Goal: Information Seeking & Learning: Learn about a topic

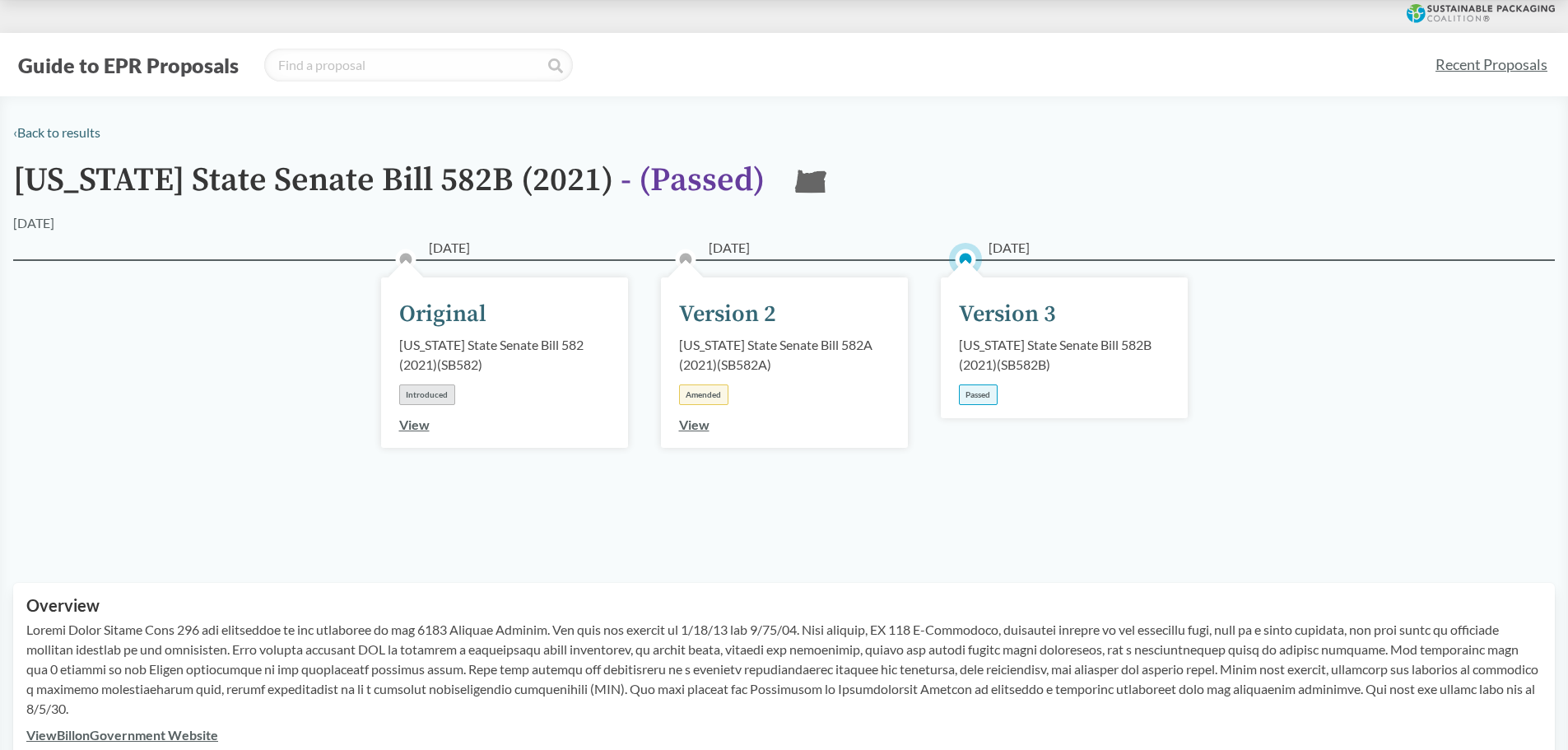
click at [1466, 68] on link "Recent Proposals" at bounding box center [1491, 65] width 127 height 37
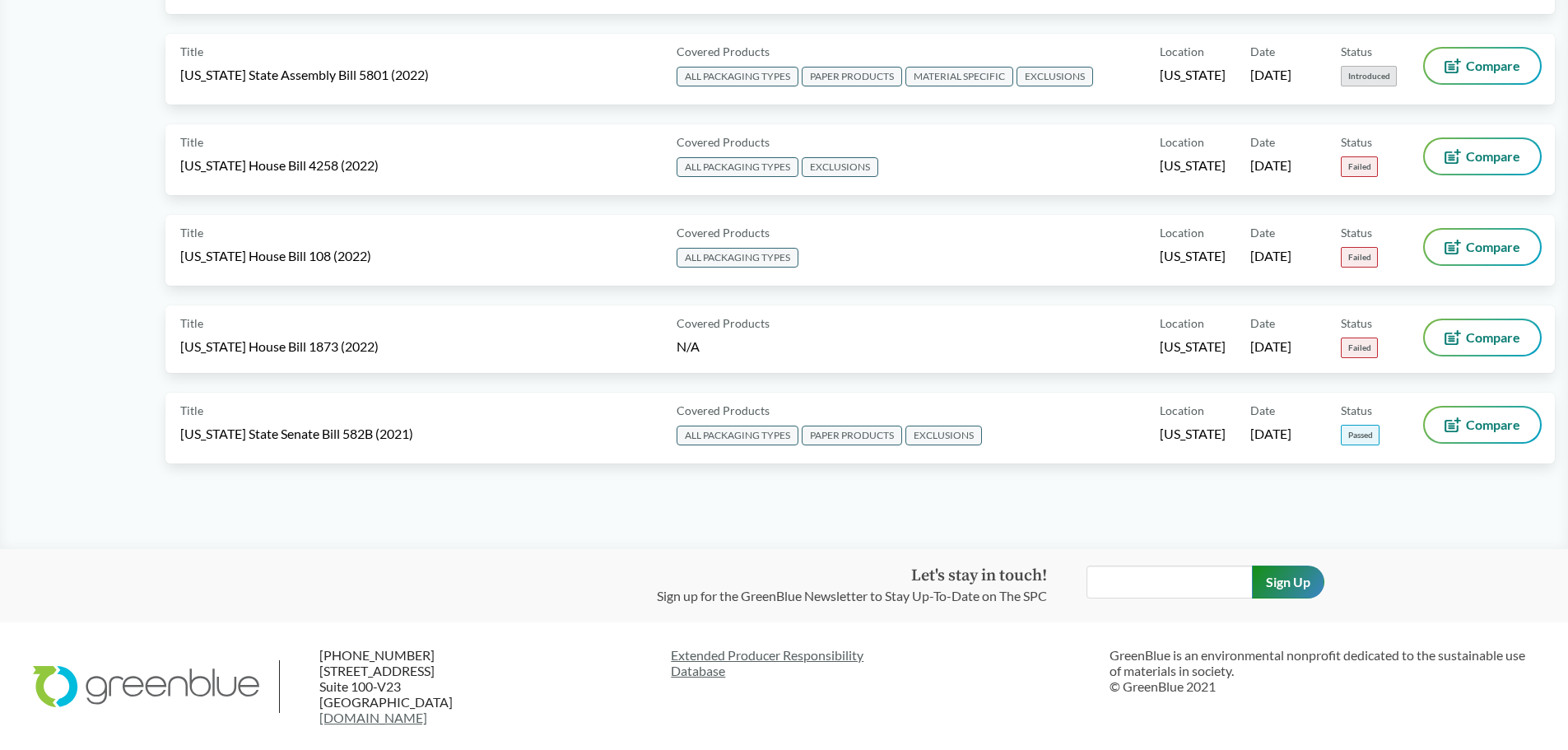
scroll to position [8398, 0]
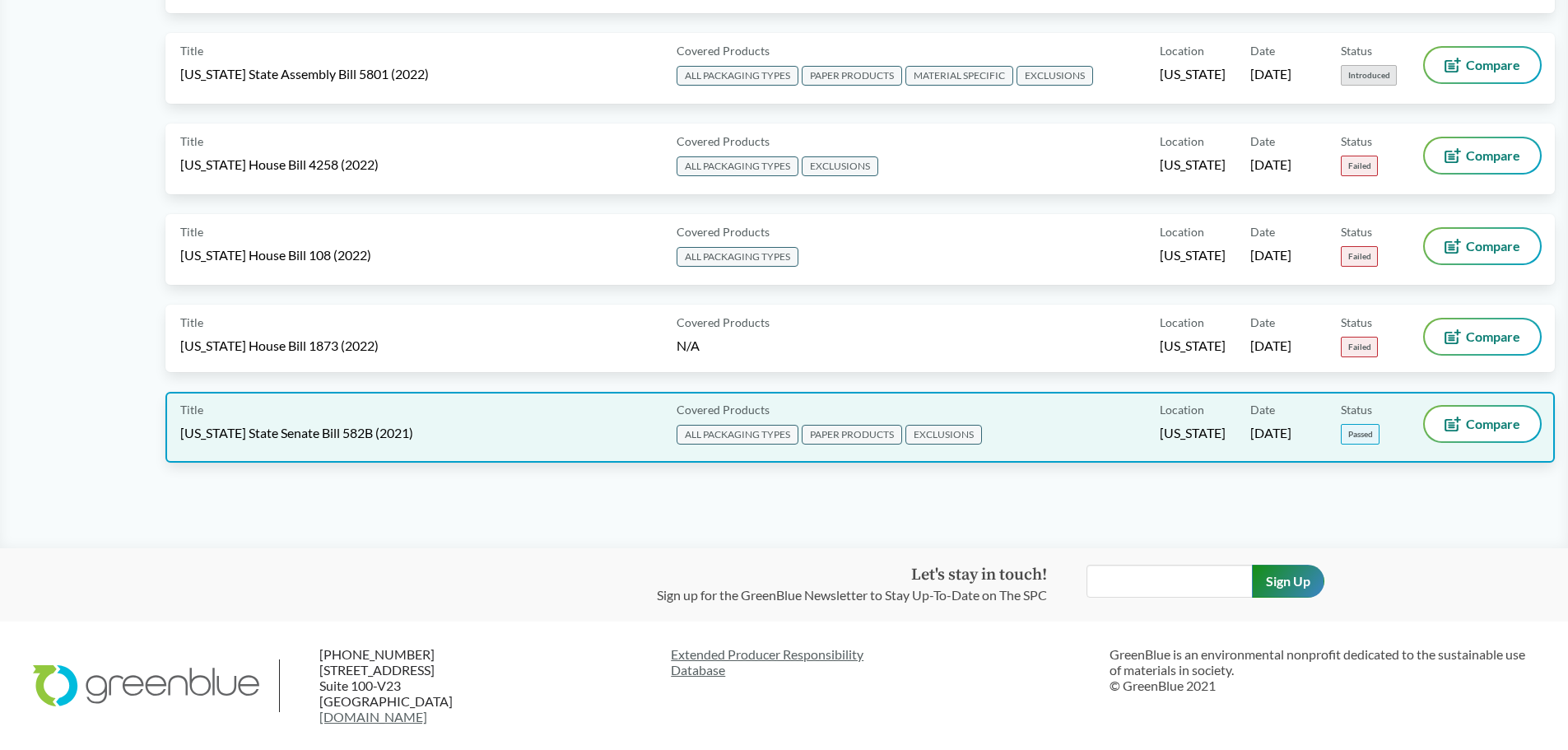
click at [743, 433] on span "ALL PACKAGING TYPES" at bounding box center [737, 435] width 122 height 20
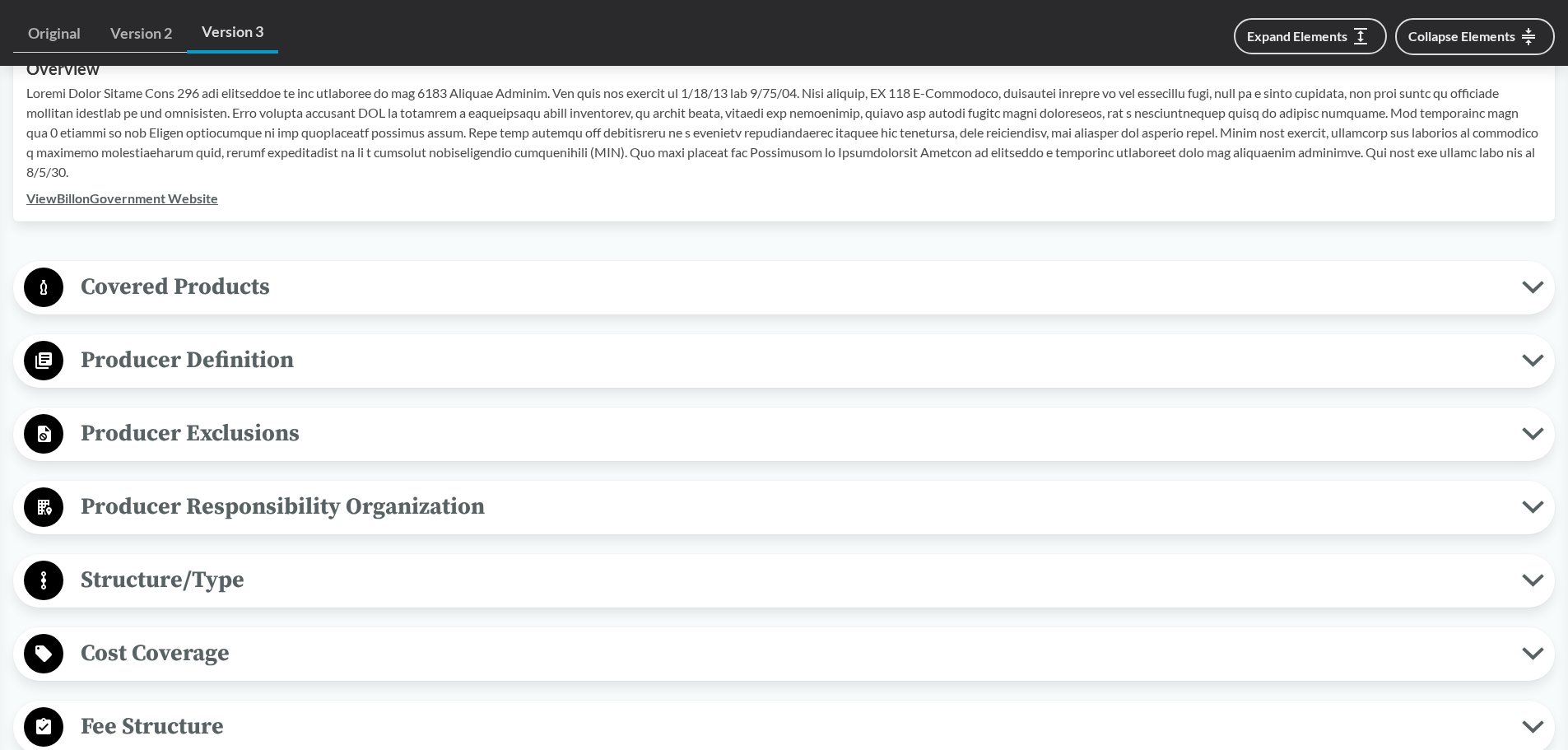
scroll to position [494, 0]
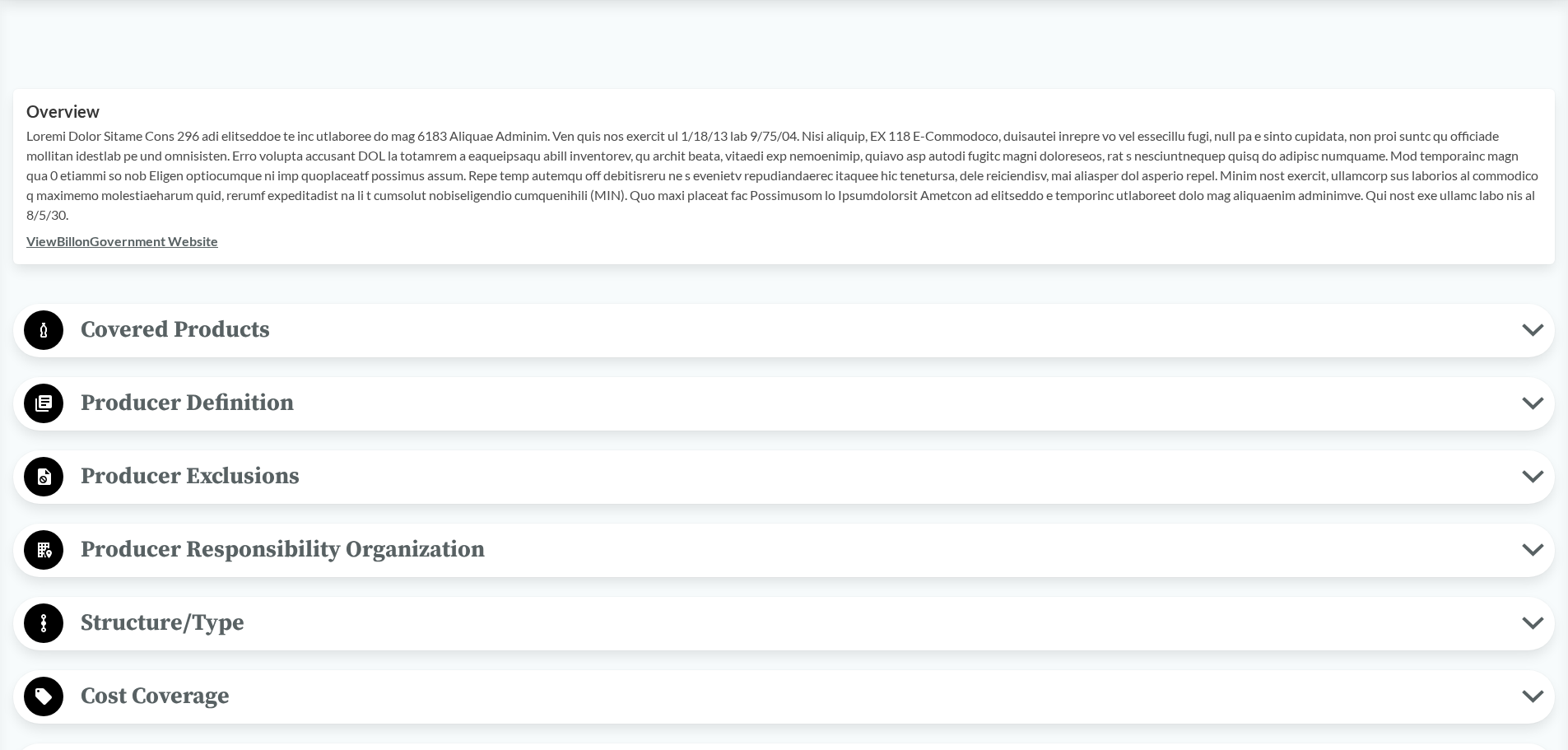
click at [1527, 404] on icon at bounding box center [1533, 404] width 18 height 8
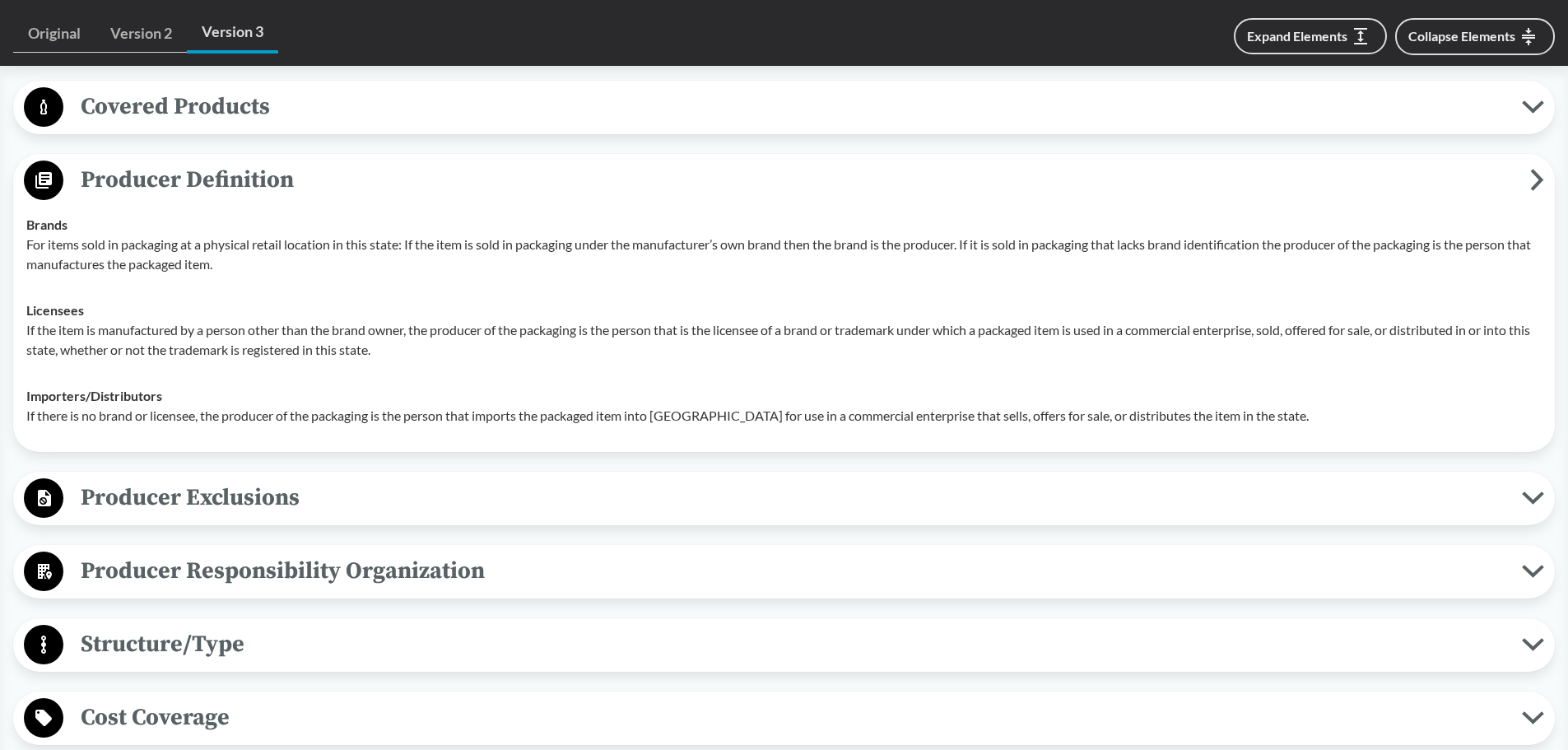
scroll to position [741, 0]
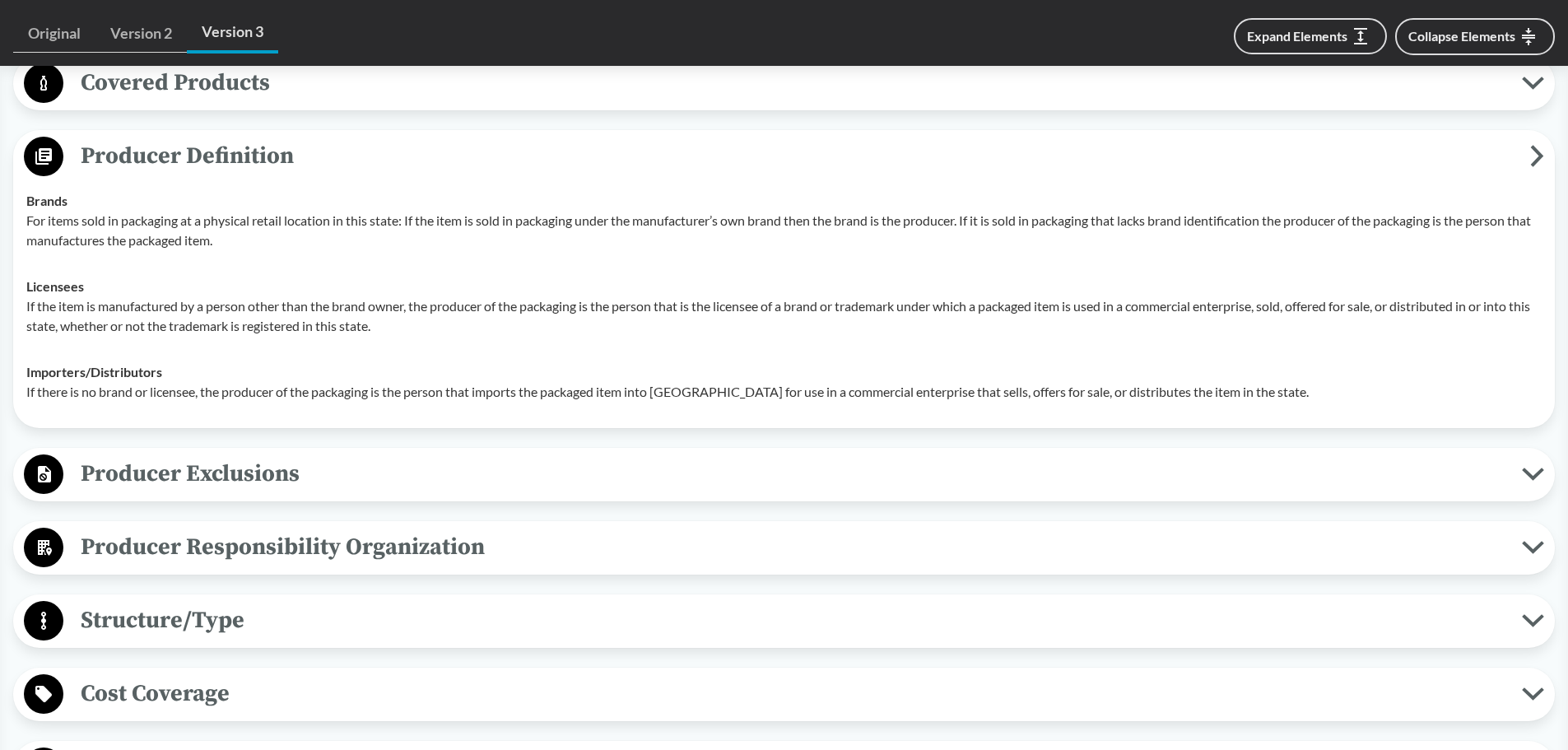
click at [1532, 471] on icon at bounding box center [1533, 474] width 22 height 13
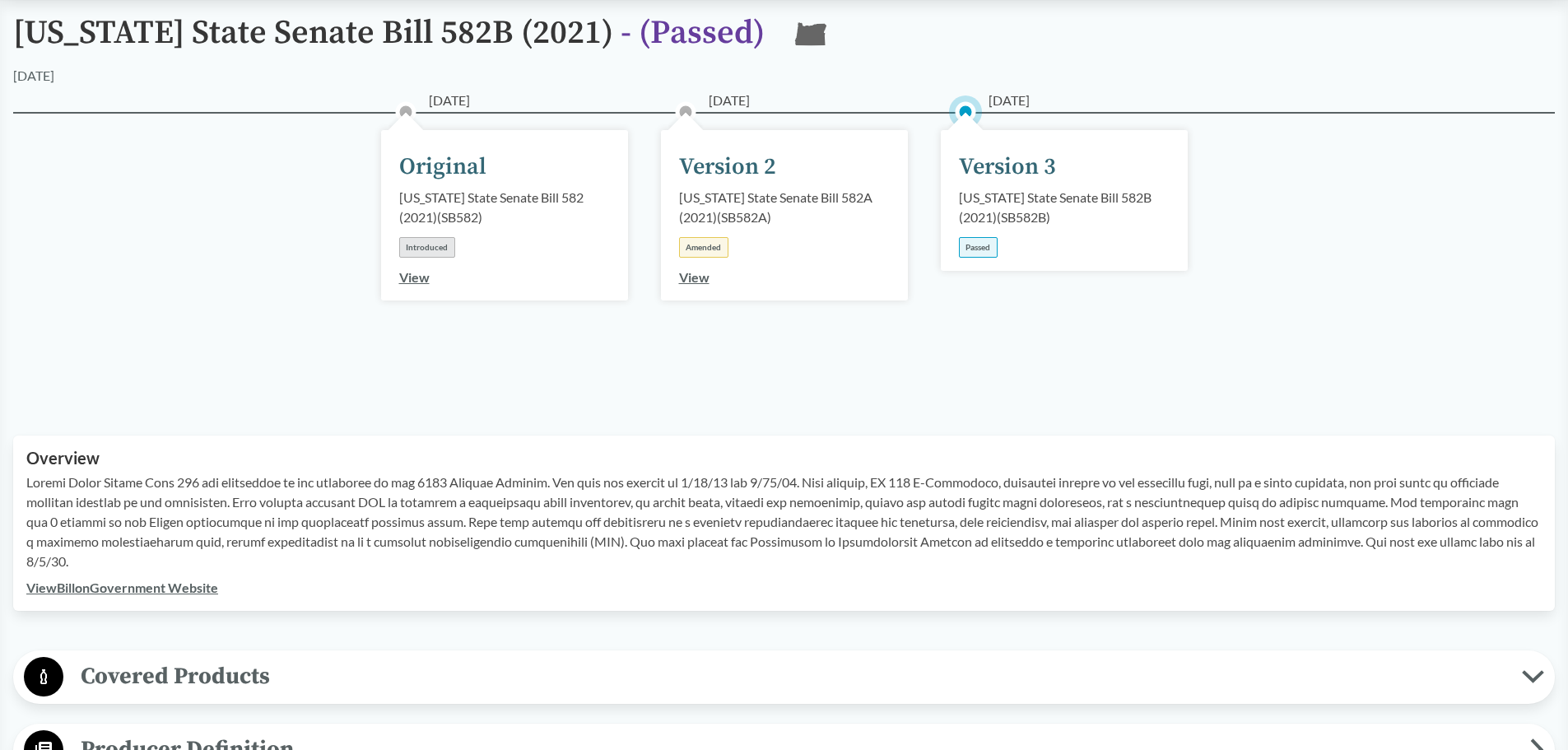
scroll to position [0, 0]
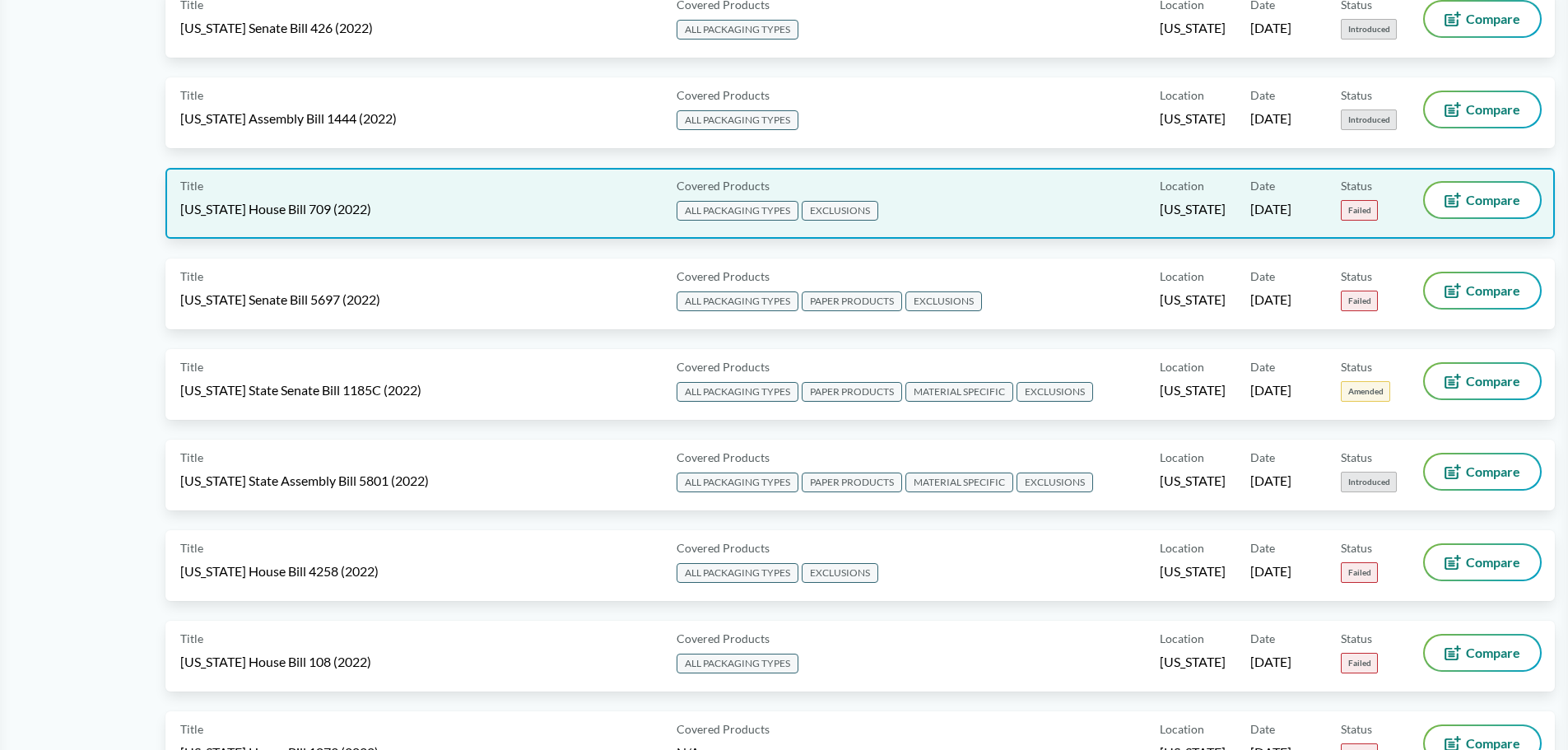
scroll to position [8231, 0]
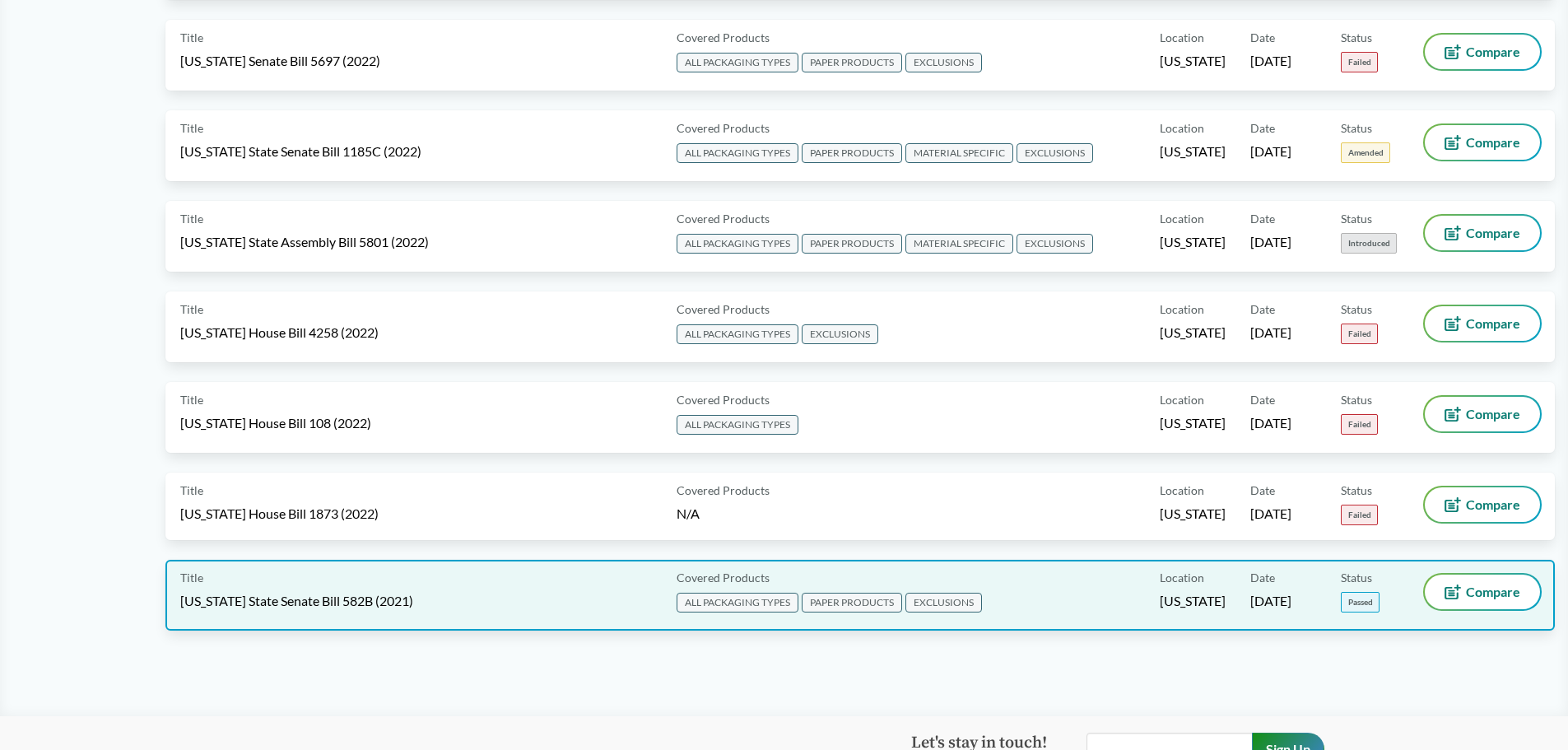
click at [1367, 606] on span "Passed" at bounding box center [1360, 602] width 39 height 21
